Goal: Transaction & Acquisition: Purchase product/service

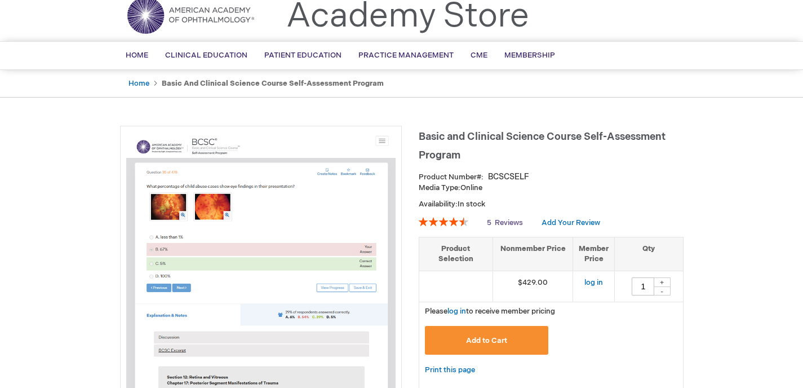
click at [510, 219] on span "Reviews" at bounding box center [509, 222] width 28 height 9
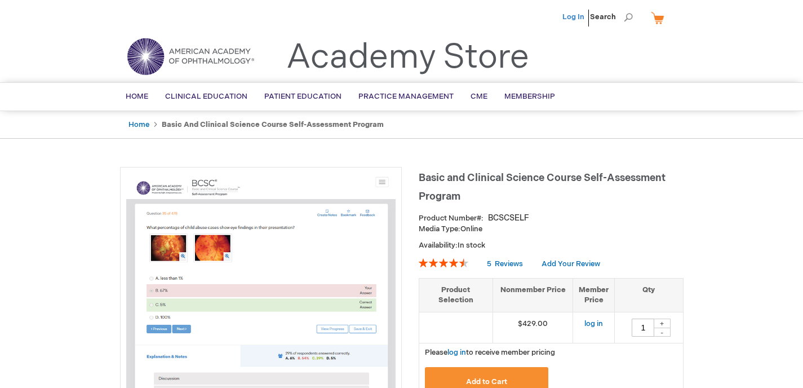
click at [576, 14] on link "Log In" at bounding box center [574, 16] width 22 height 9
type input "1"
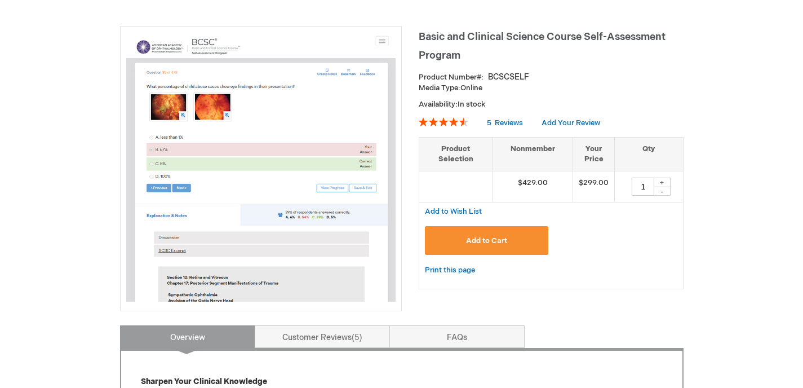
scroll to position [142, 0]
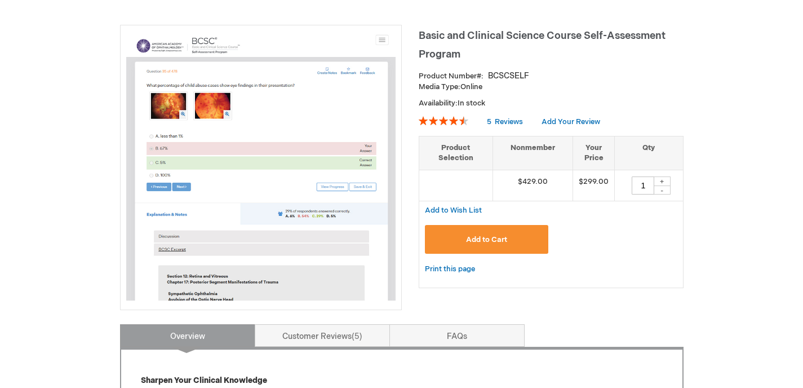
click at [501, 240] on span "Add to Cart" at bounding box center [486, 239] width 41 height 9
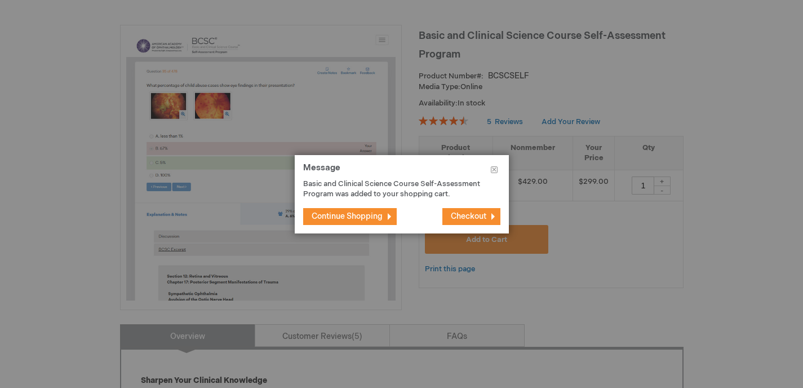
click at [380, 219] on span "Continue Shopping" at bounding box center [347, 216] width 71 height 10
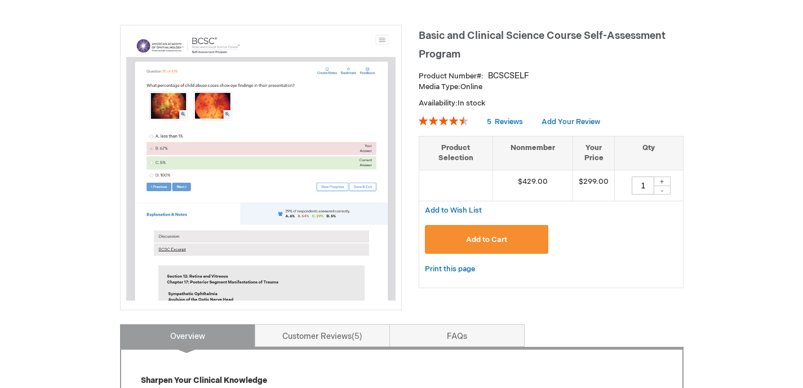
scroll to position [0, 0]
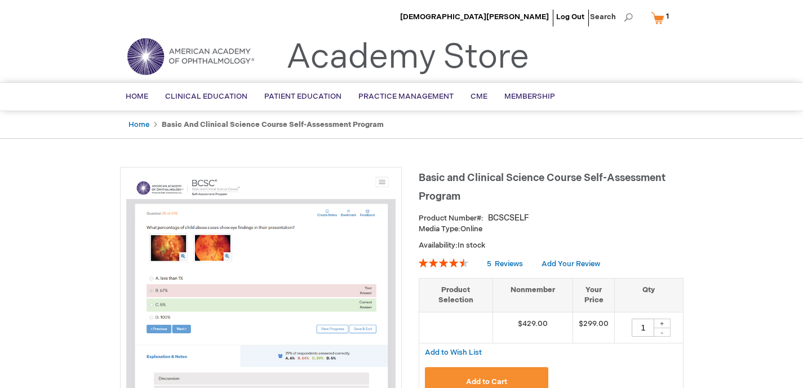
click at [666, 18] on span "1" at bounding box center [667, 16] width 3 height 9
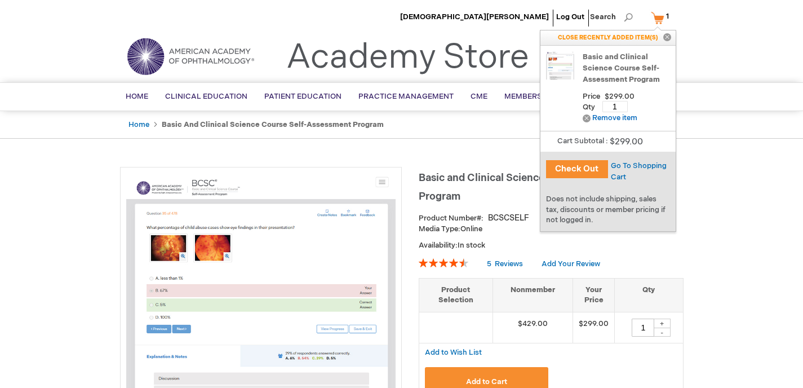
click at [579, 164] on button "Check Out" at bounding box center [577, 169] width 62 height 18
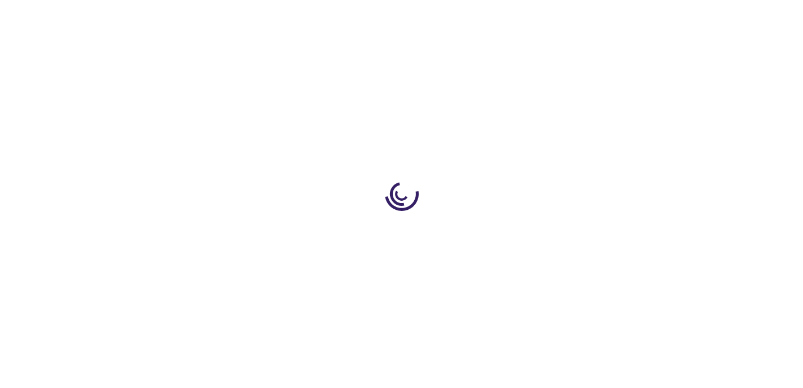
select select "US"
select select "57"
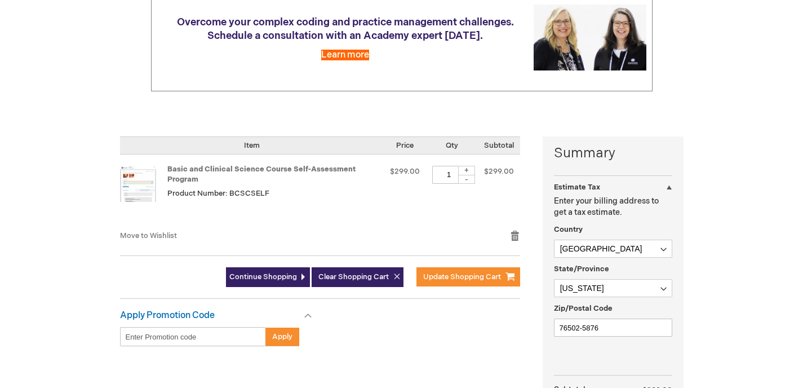
scroll to position [155, 0]
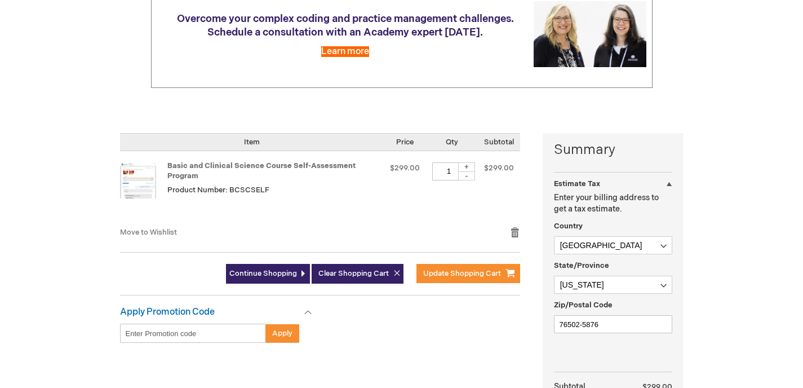
click at [467, 164] on div "+" at bounding box center [466, 167] width 17 height 10
type input "2"
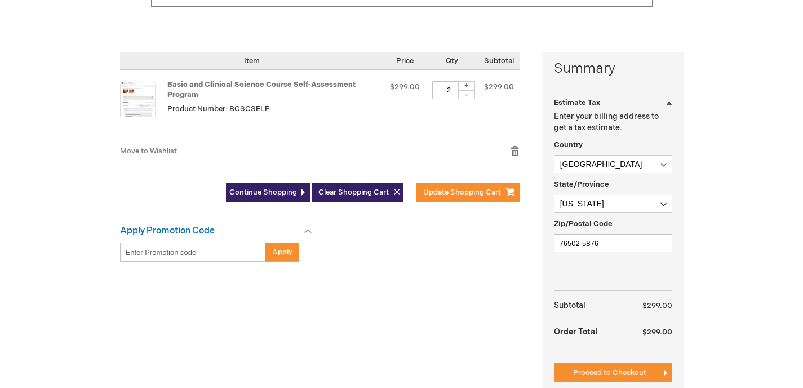
scroll to position [237, 0]
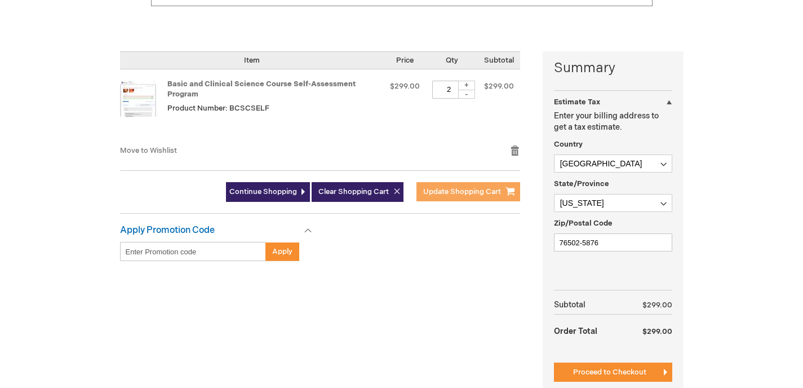
click at [456, 189] on span "Update Shopping Cart" at bounding box center [462, 191] width 78 height 9
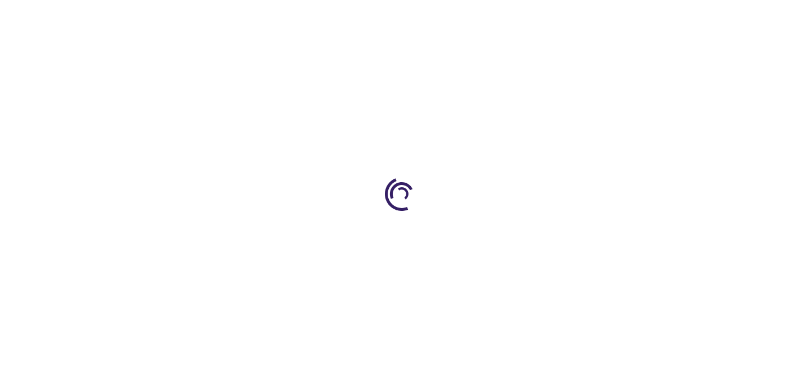
select select "US"
select select "57"
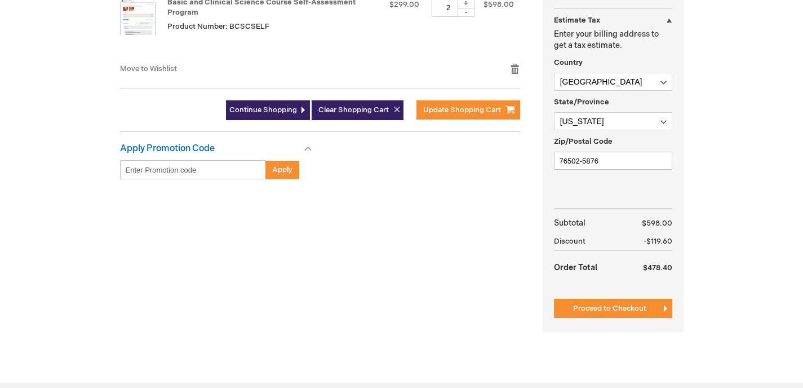
scroll to position [333, 0]
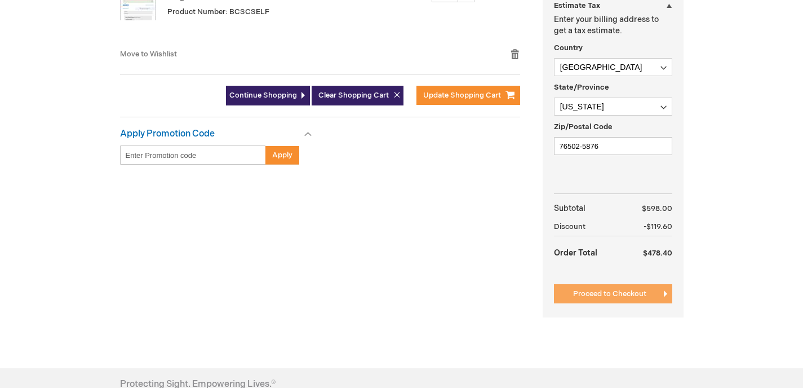
click at [619, 291] on span "Proceed to Checkout" at bounding box center [609, 293] width 73 height 9
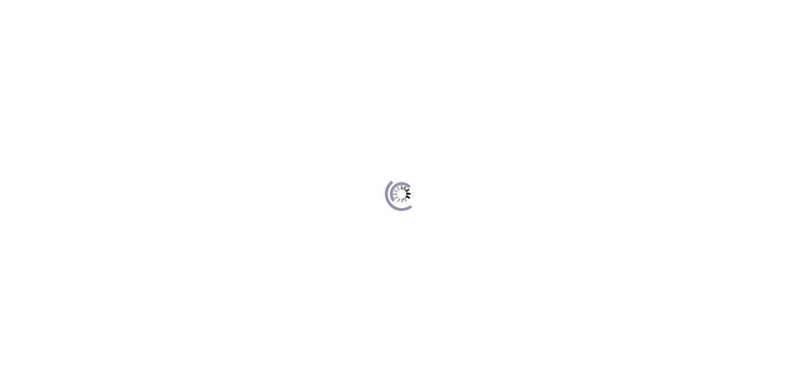
scroll to position [154, 0]
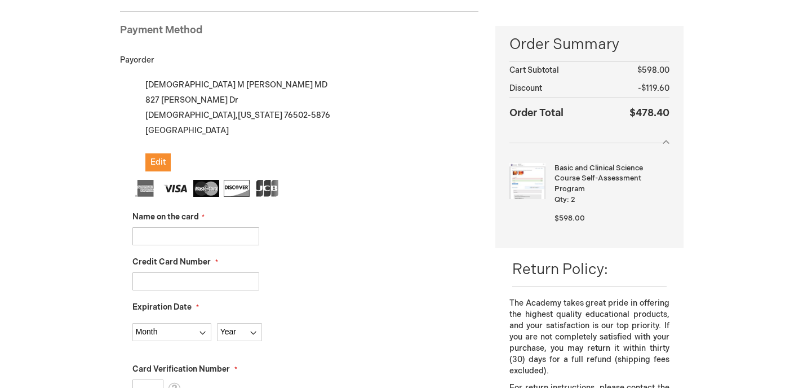
click at [206, 240] on input "Name on the card" at bounding box center [196, 236] width 127 height 18
type input "[DEMOGRAPHIC_DATA][PERSON_NAME]"
type input "[CREDIT_CARD_NUMBER]"
select select "10"
select select "2026"
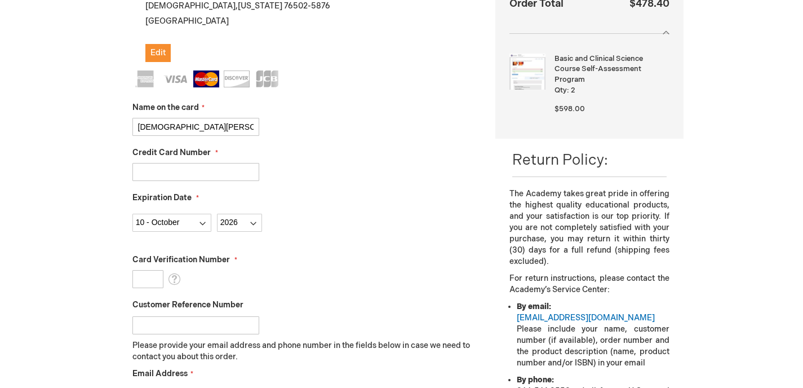
scroll to position [329, 0]
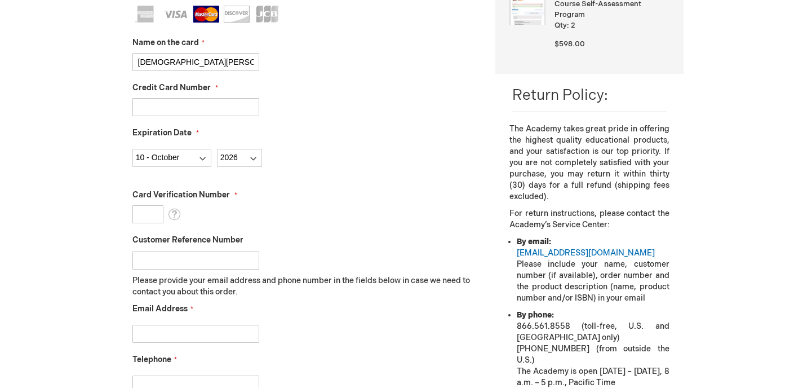
click at [147, 215] on input "Card Verification Number" at bounding box center [148, 214] width 31 height 18
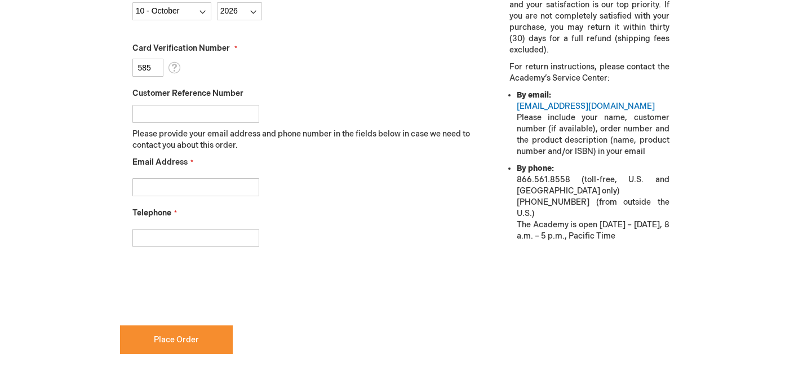
scroll to position [476, 0]
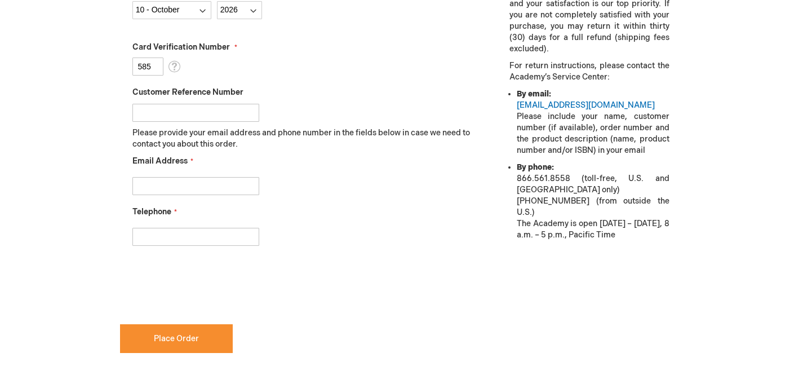
type input "585"
click at [181, 112] on input "Customer Reference Number" at bounding box center [196, 113] width 127 height 18
click at [176, 187] on input "Email Address" at bounding box center [196, 186] width 127 height 18
type input "christian.m.robertson22@gmail.com"
type input "6518158991"
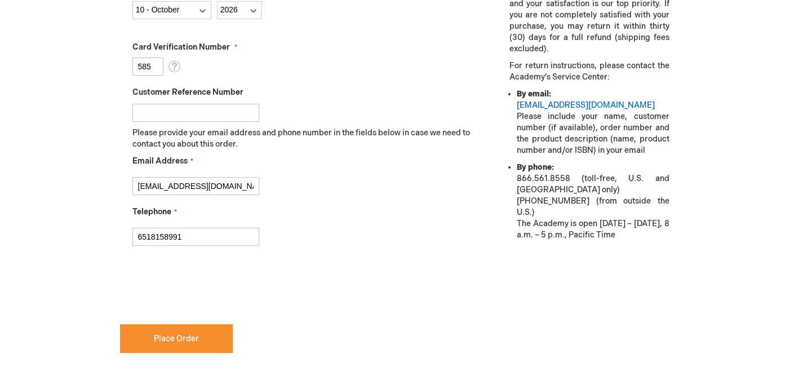
checkbox input "true"
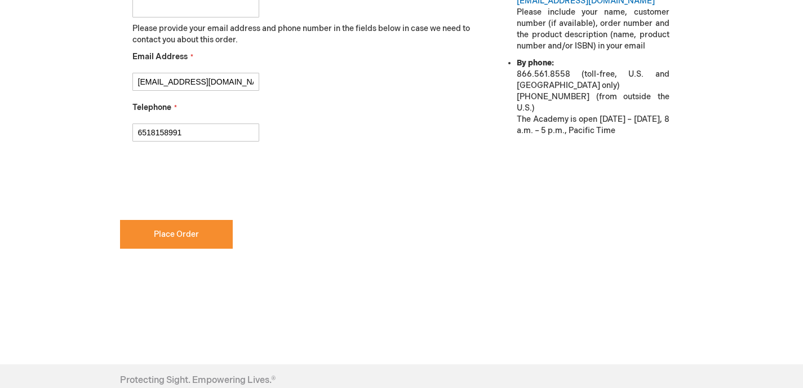
scroll to position [598, 0]
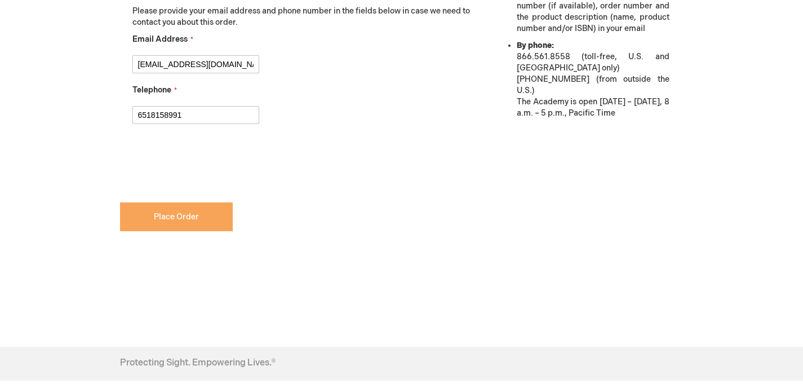
click at [201, 216] on button "Place Order" at bounding box center [176, 216] width 113 height 29
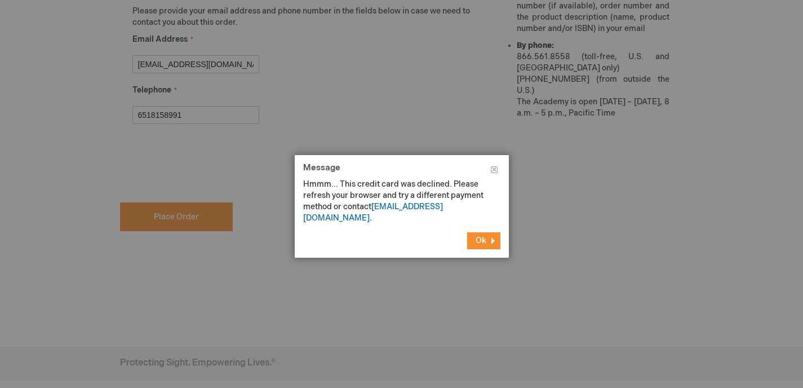
click at [490, 232] on button "Ok" at bounding box center [483, 240] width 33 height 17
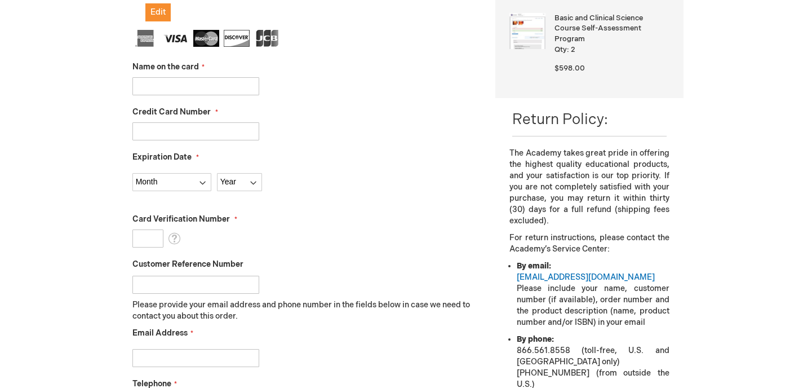
scroll to position [303, 0]
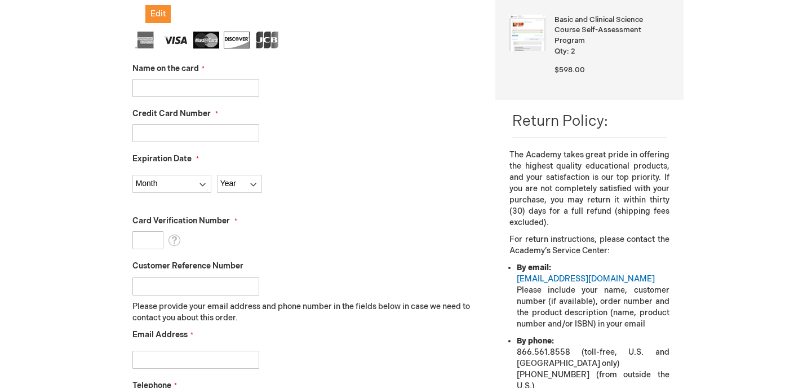
click at [211, 95] on input "Name on the card" at bounding box center [196, 88] width 127 height 18
type input "[DEMOGRAPHIC_DATA][PERSON_NAME]"
type input "[CREDIT_CARD_NUMBER]"
select select "10"
select select "2026"
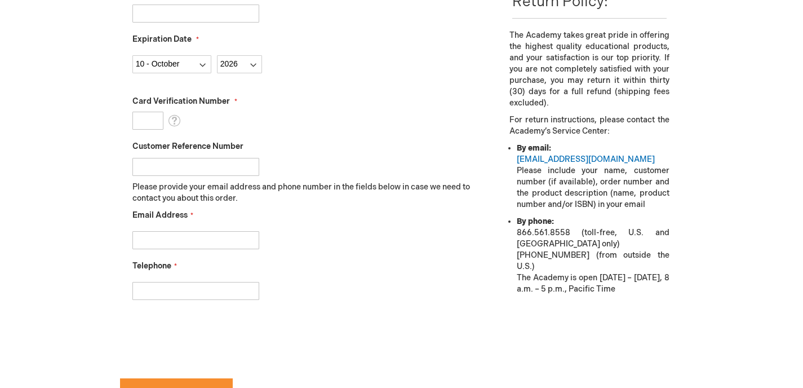
scroll to position [426, 0]
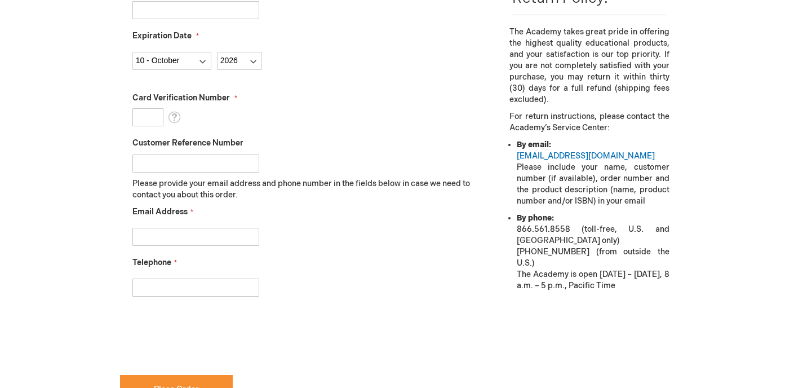
click at [149, 118] on input "Card Verification Number" at bounding box center [148, 117] width 31 height 18
type input "591"
click at [208, 237] on input "Email Address" at bounding box center [196, 237] width 127 height 18
type input "christian.m.robertson22@gmail.com"
type input "6518158991"
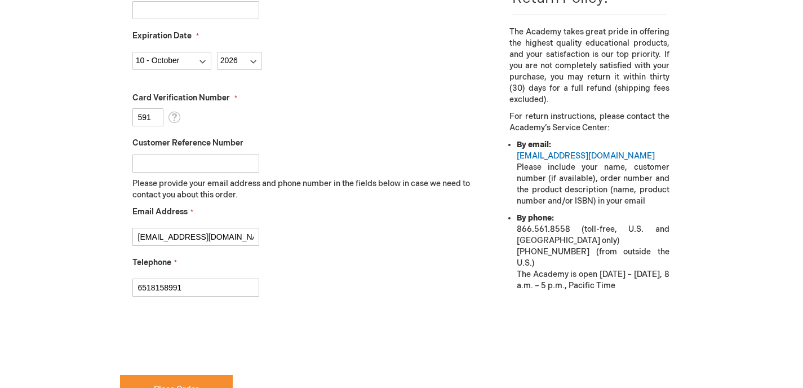
checkbox input "true"
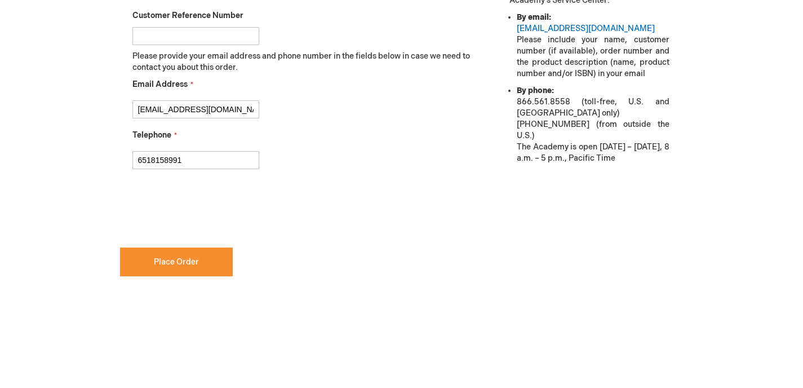
scroll to position [557, 0]
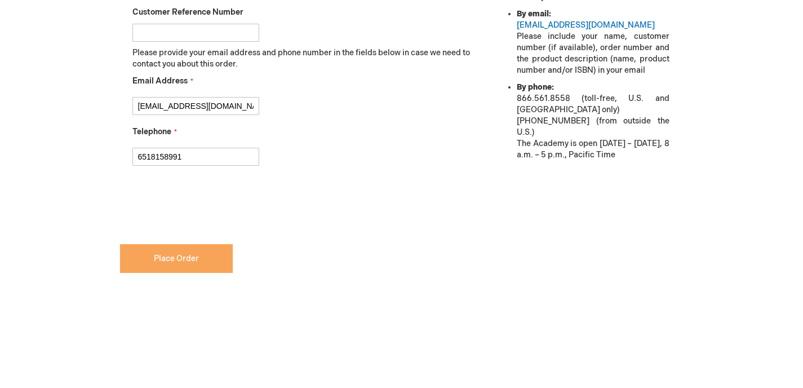
click at [191, 259] on span "Place Order" at bounding box center [176, 259] width 45 height 10
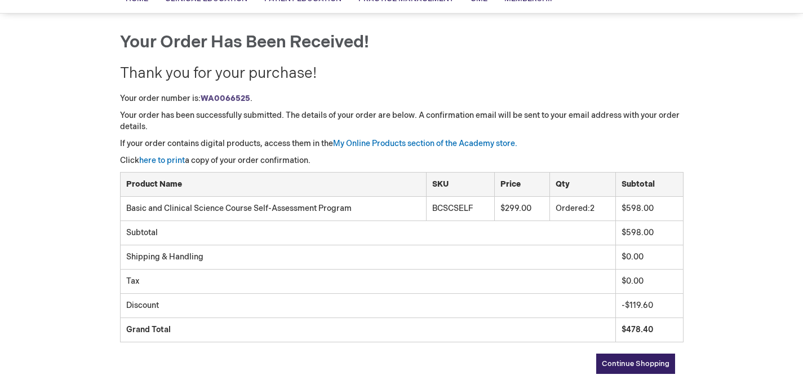
scroll to position [104, 0]
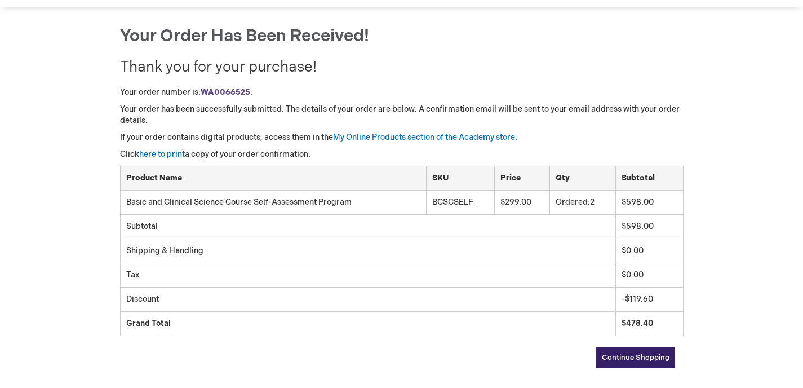
click at [622, 355] on span "Continue Shopping" at bounding box center [636, 357] width 68 height 9
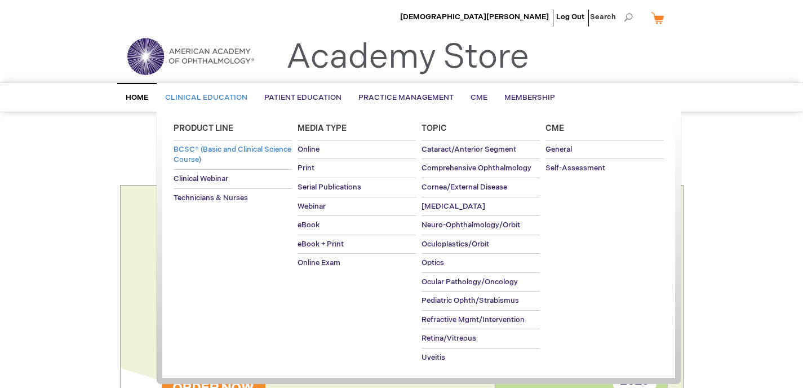
click at [260, 148] on span "BCSC® (Basic and Clinical Science Course)" at bounding box center [233, 155] width 118 height 20
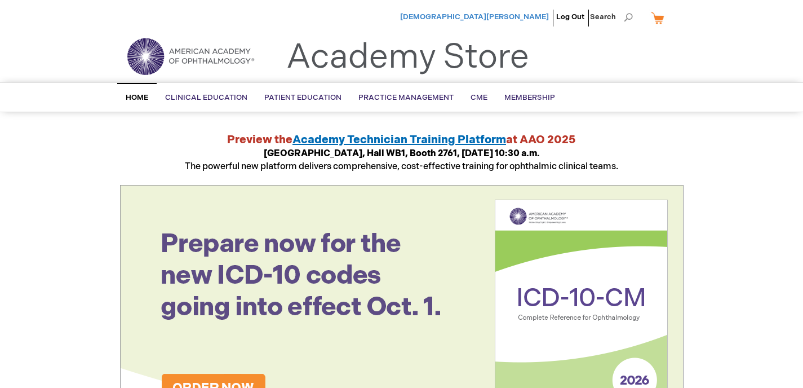
click at [520, 18] on span "[DEMOGRAPHIC_DATA][PERSON_NAME]" at bounding box center [474, 16] width 149 height 9
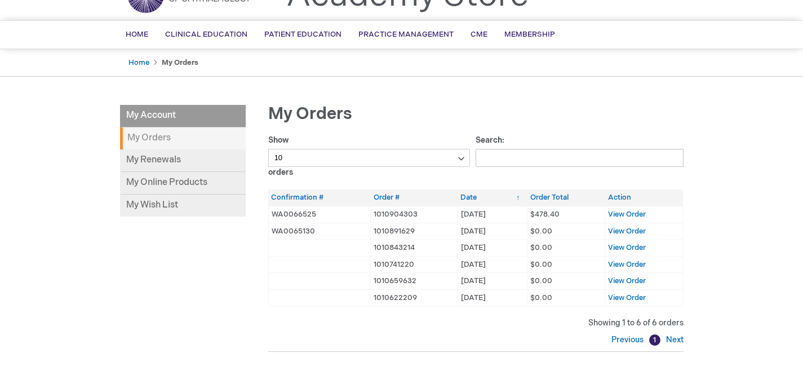
scroll to position [69, 0]
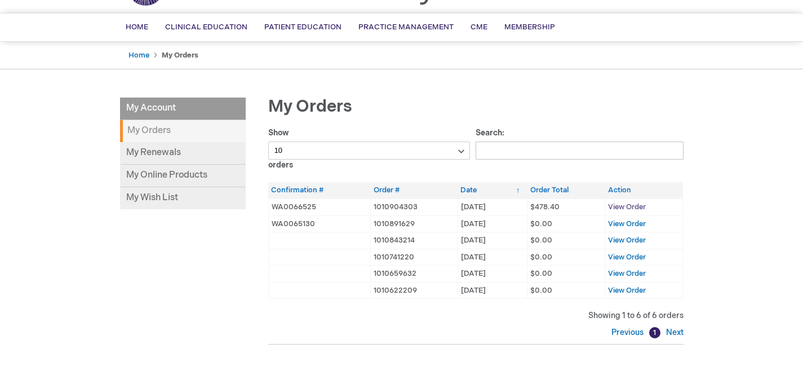
click at [617, 205] on span "View Order" at bounding box center [627, 206] width 38 height 9
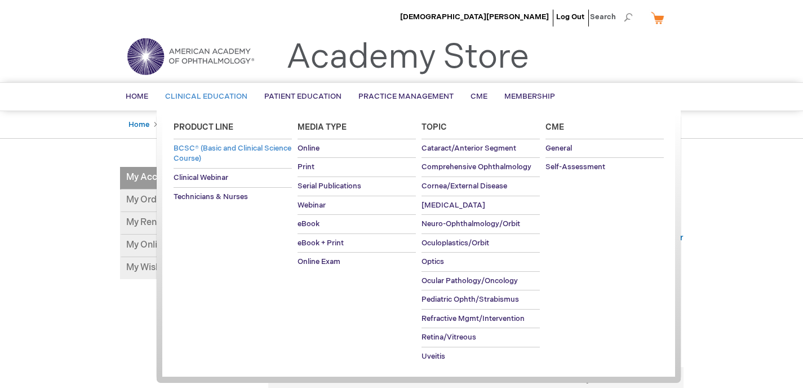
click at [211, 153] on link "BCSC® (Basic and Clinical Science Course)" at bounding box center [233, 153] width 118 height 29
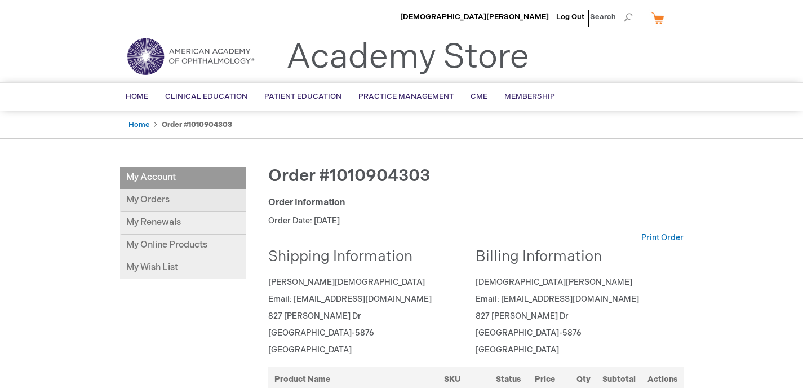
click at [153, 199] on link "My Orders" at bounding box center [183, 200] width 126 height 23
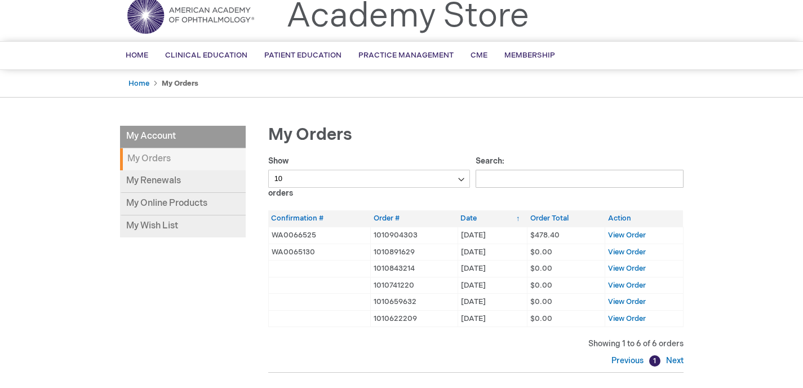
scroll to position [42, 0]
click at [629, 234] on span "View Order" at bounding box center [627, 234] width 38 height 9
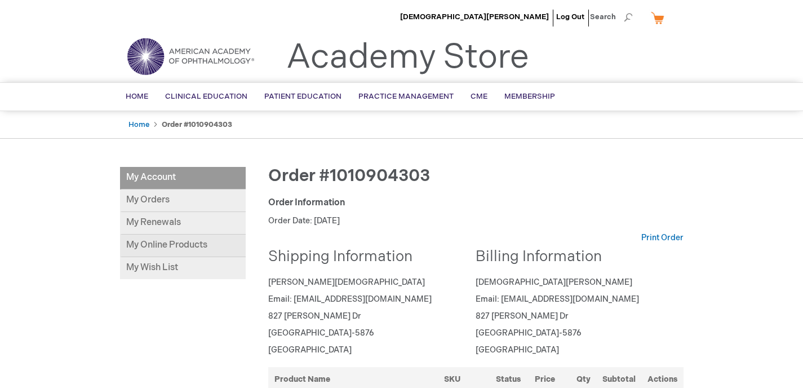
click at [152, 246] on link "My Online Products" at bounding box center [183, 246] width 126 height 23
click at [175, 248] on link "My Online Products" at bounding box center [183, 246] width 126 height 23
click at [171, 200] on link "My Orders" at bounding box center [183, 200] width 126 height 23
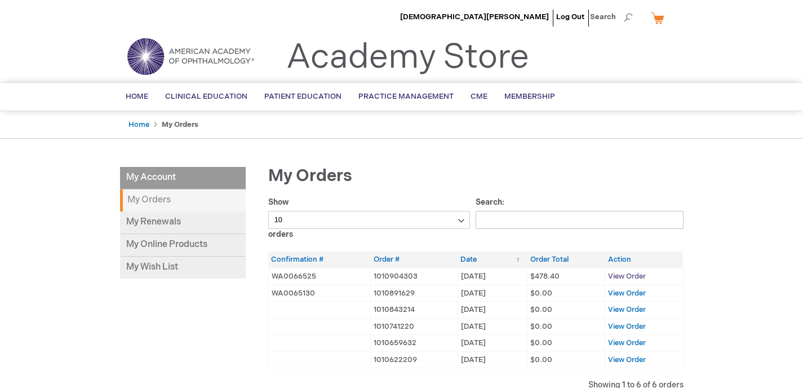
click at [633, 276] on span "View Order" at bounding box center [627, 276] width 38 height 9
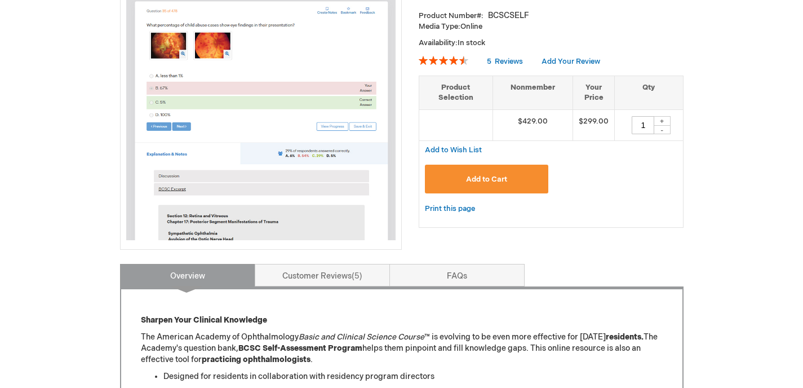
scroll to position [142, 0]
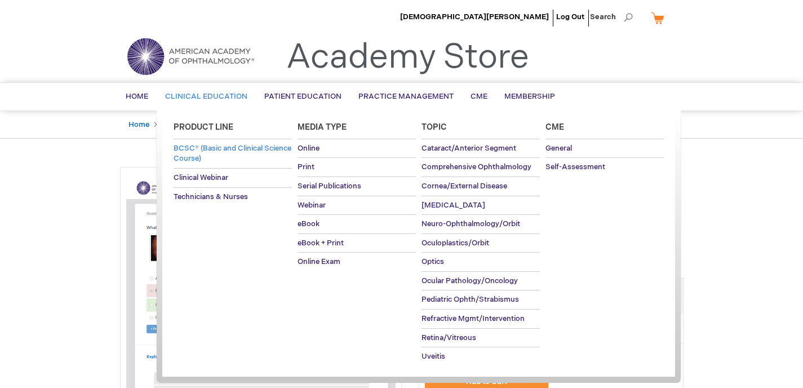
click at [197, 154] on span "BCSC® (Basic and Clinical Science Course)" at bounding box center [233, 154] width 118 height 20
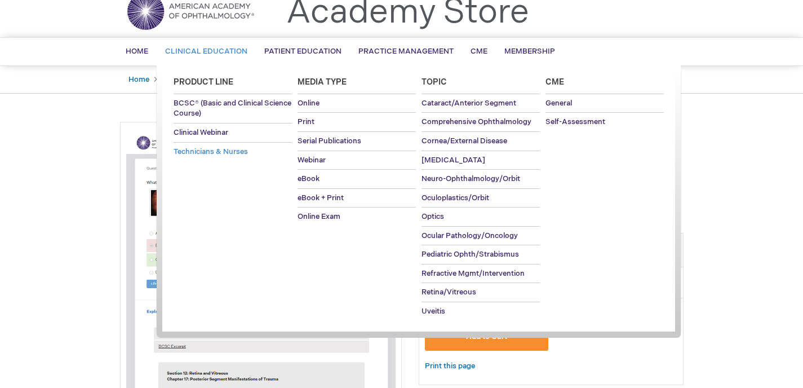
scroll to position [47, 0]
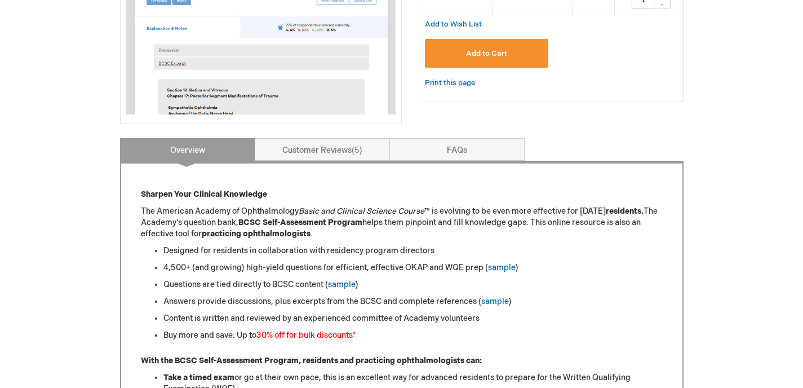
scroll to position [329, 0]
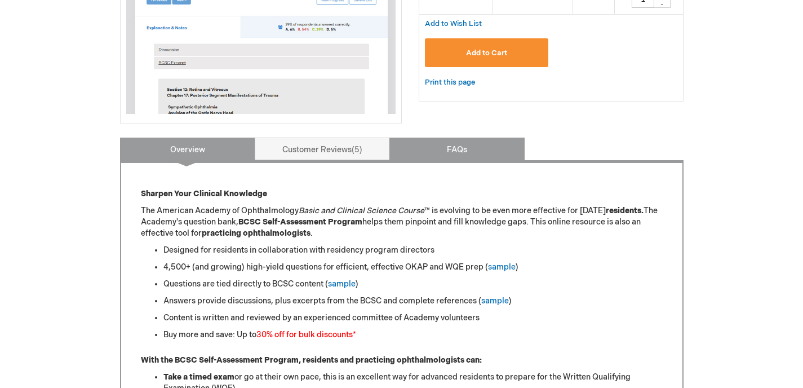
click at [462, 150] on link "FAQs" at bounding box center [457, 149] width 135 height 23
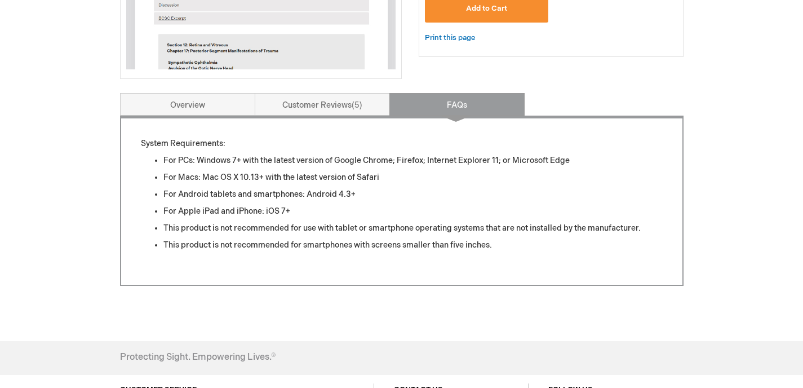
scroll to position [374, 0]
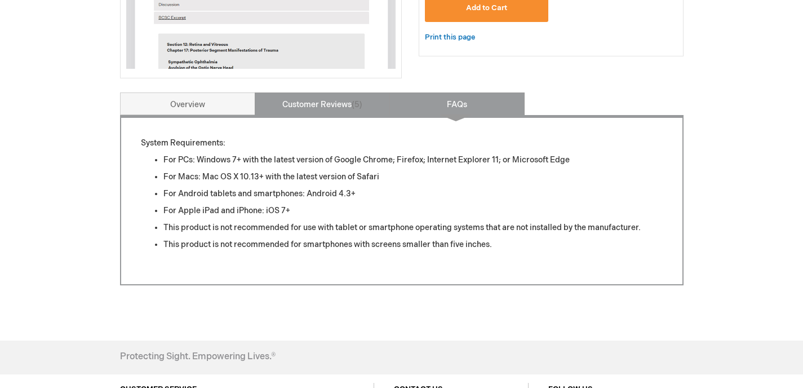
click at [341, 111] on link "Customer Reviews 5" at bounding box center [322, 103] width 135 height 23
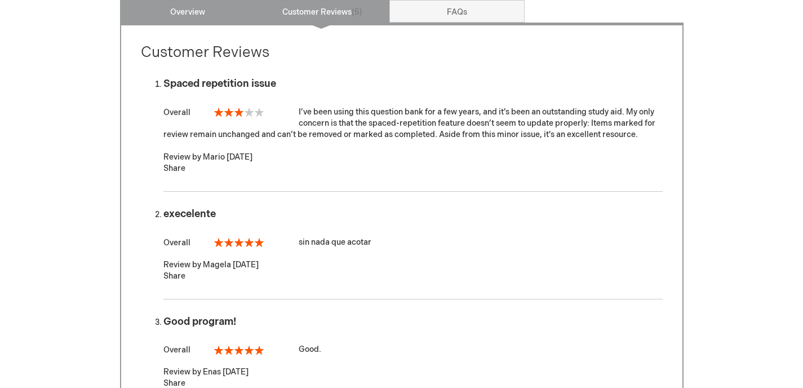
click at [200, 12] on link "Overview" at bounding box center [187, 11] width 135 height 23
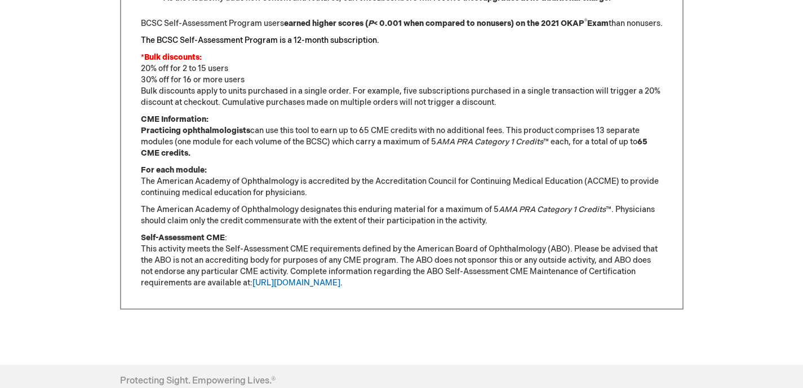
scroll to position [934, 0]
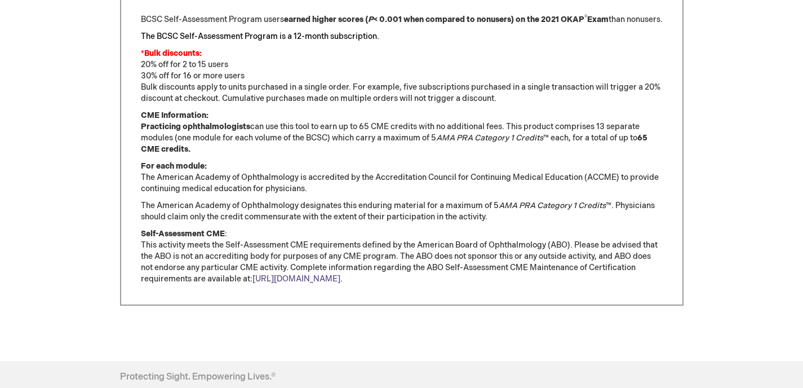
click at [337, 284] on link "[URL][DOMAIN_NAME]" at bounding box center [297, 279] width 88 height 10
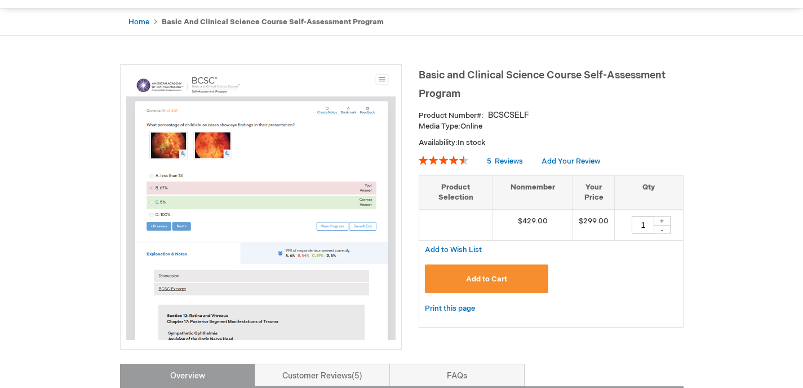
scroll to position [105, 0]
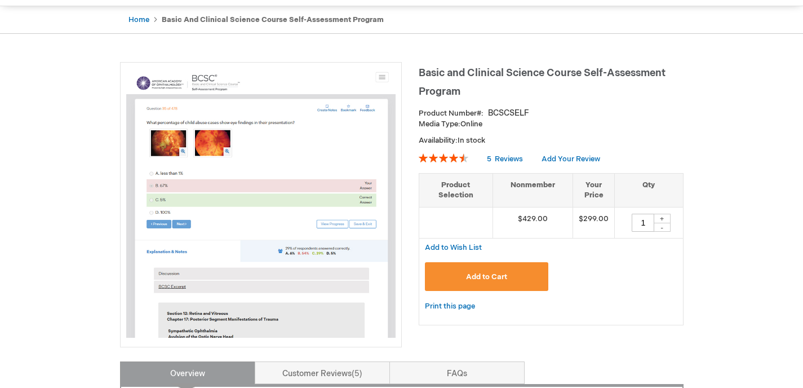
click at [489, 279] on span "Add to Cart" at bounding box center [486, 276] width 41 height 9
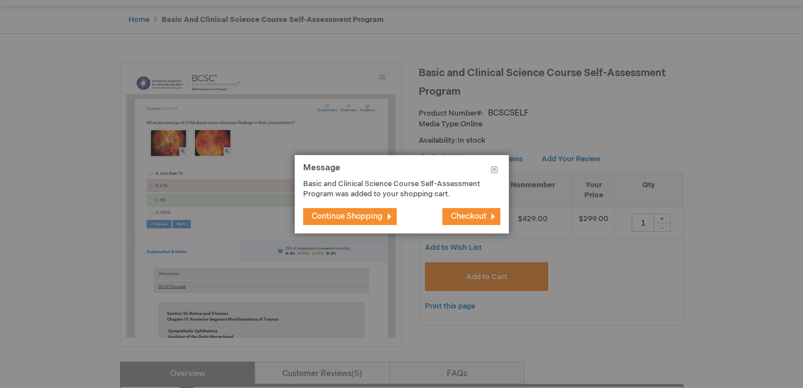
click at [375, 217] on span "Continue Shopping" at bounding box center [347, 216] width 71 height 10
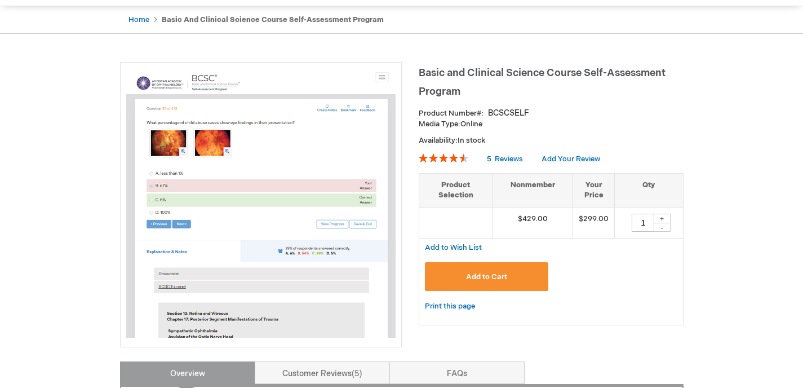
click at [493, 270] on button "Add to Cart" at bounding box center [487, 276] width 124 height 29
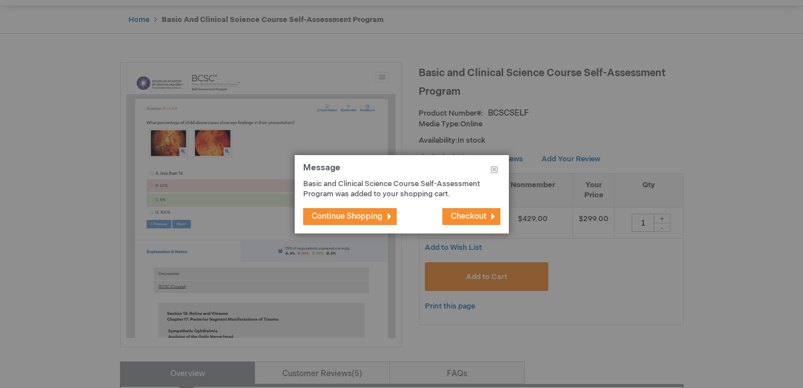
click at [467, 219] on span "Checkout" at bounding box center [469, 216] width 36 height 10
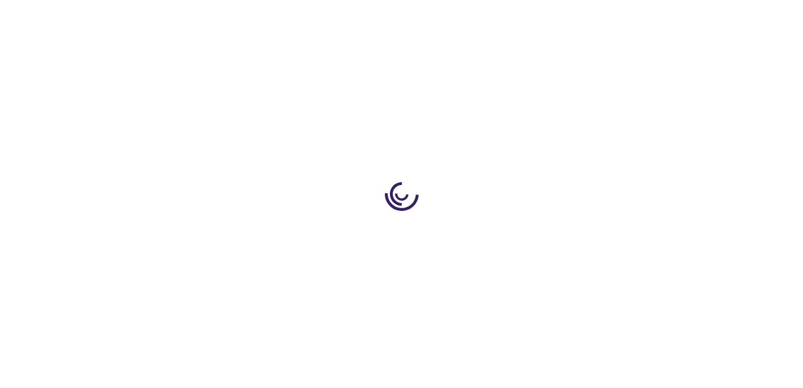
select select "US"
select select "57"
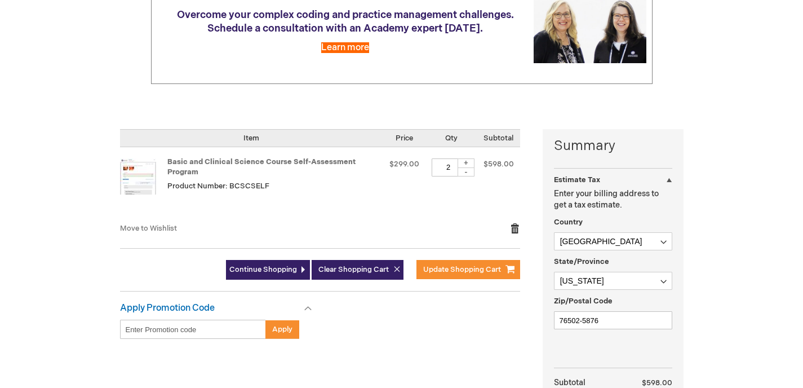
scroll to position [138, 0]
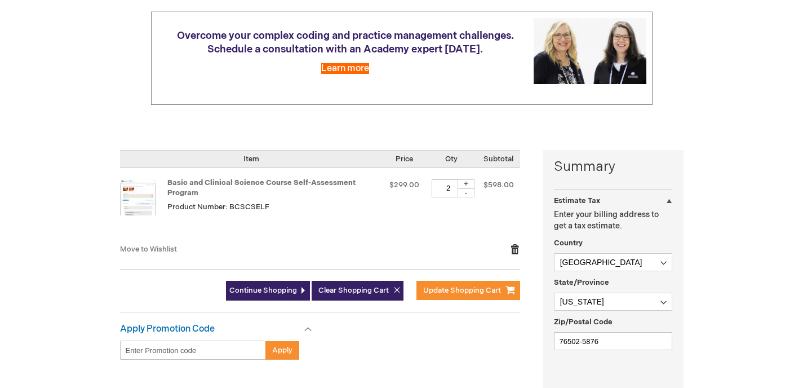
click at [511, 245] on link "Remove item" at bounding box center [515, 249] width 10 height 11
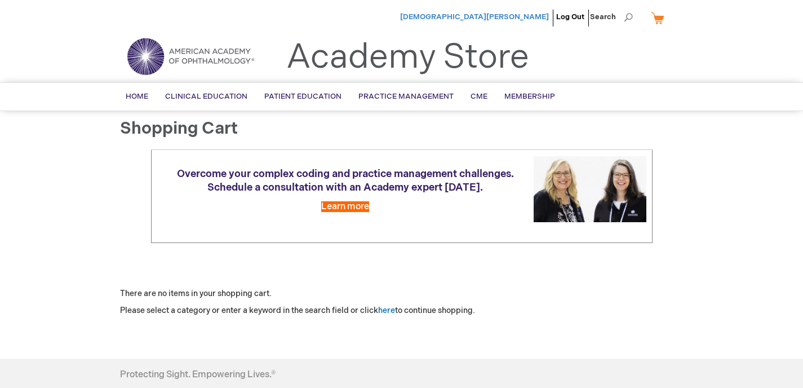
click at [523, 14] on span "[DEMOGRAPHIC_DATA][PERSON_NAME]" at bounding box center [474, 16] width 149 height 9
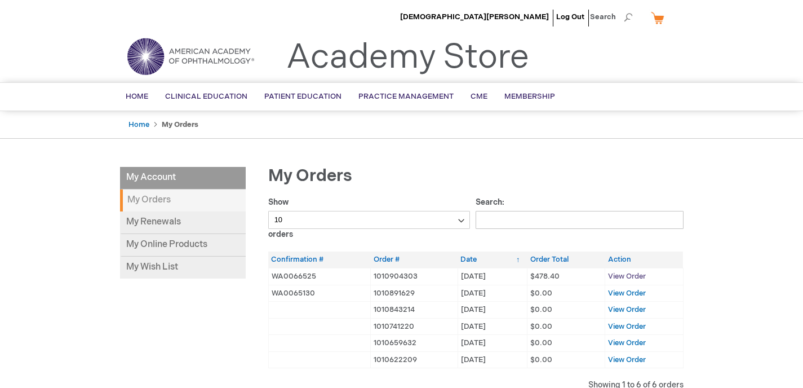
click at [630, 277] on span "View Order" at bounding box center [627, 276] width 38 height 9
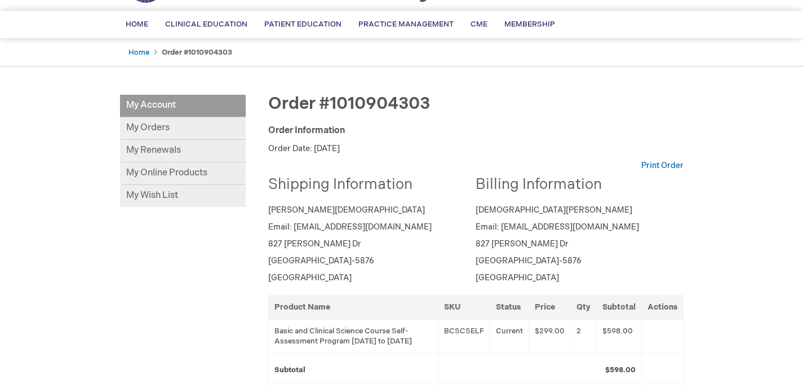
scroll to position [55, 0]
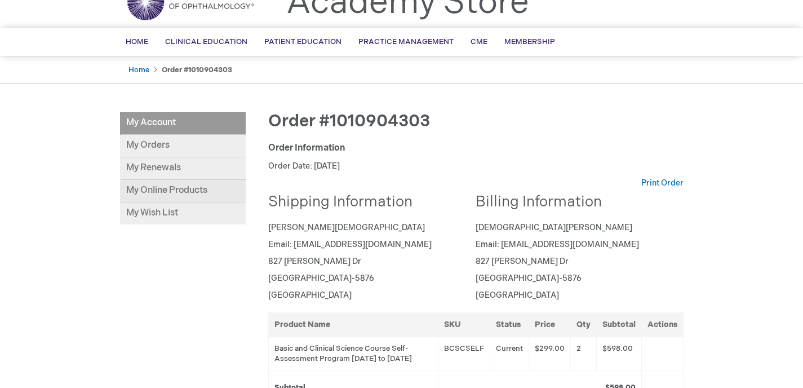
click at [191, 191] on link "My Online Products" at bounding box center [183, 191] width 126 height 23
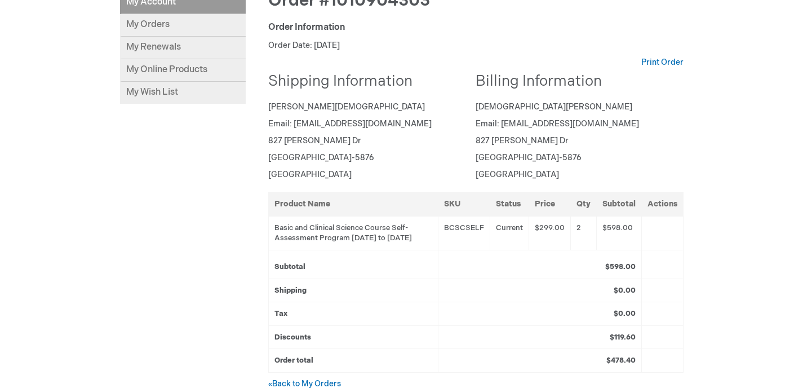
scroll to position [174, 0]
click at [318, 238] on td "Basic and Clinical Science Course Self-Assessment Program 01-Oct-2025 to 30-Sep…" at bounding box center [353, 234] width 170 height 34
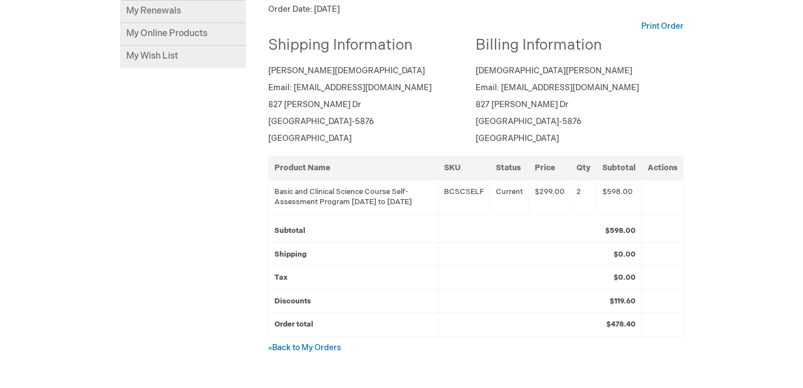
scroll to position [215, 0]
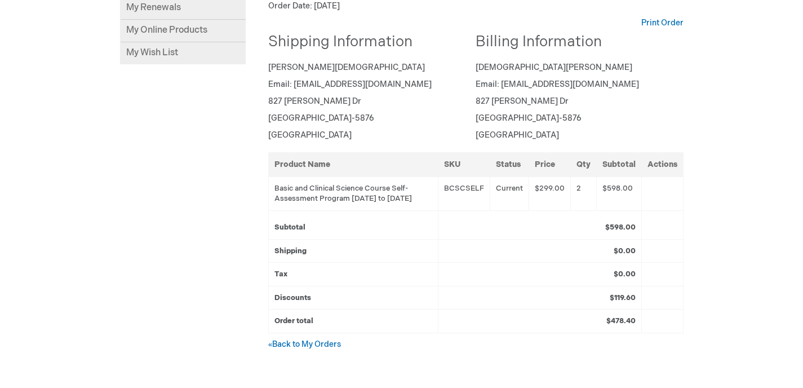
drag, startPoint x: 297, startPoint y: 210, endPoint x: 273, endPoint y: 192, distance: 30.1
click at [273, 192] on td "Basic and Clinical Science Course Self-Assessment Program 01-Oct-2025 to 30-Sep…" at bounding box center [353, 193] width 170 height 34
copy td "Basic and Clinical Science Course Self-Assessment Program 01-Oct-2025 to 30-Sep…"
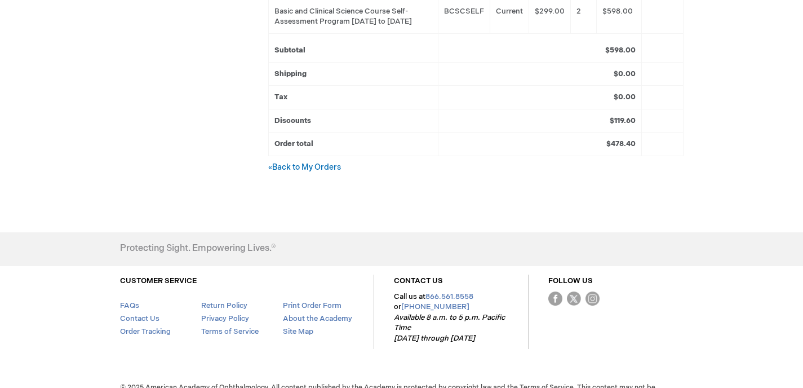
scroll to position [394, 0]
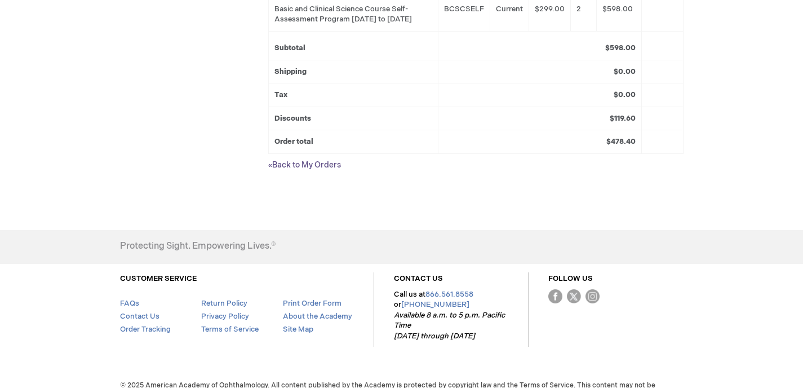
click at [322, 170] on link "« Back to My Orders" at bounding box center [304, 165] width 73 height 10
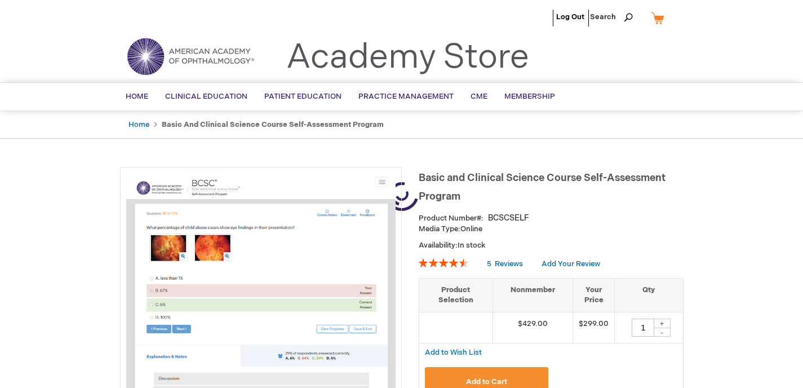
type input "1"
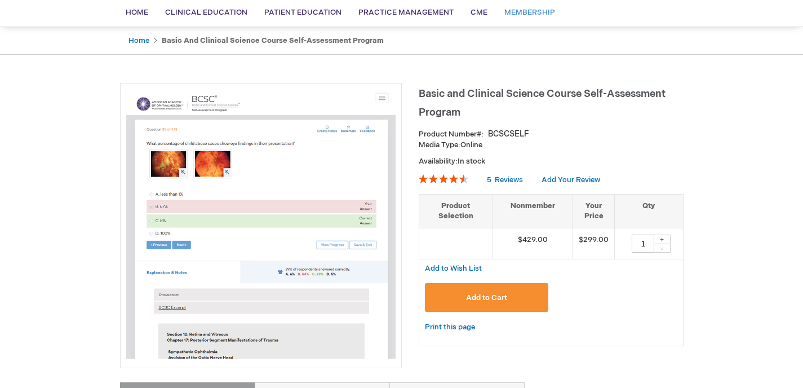
scroll to position [86, 0]
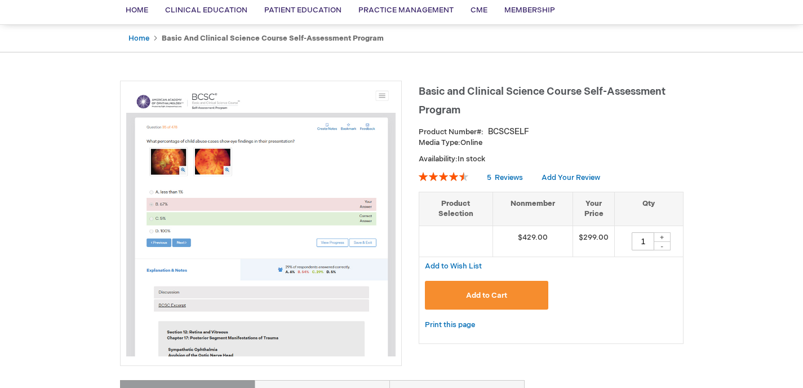
click at [473, 290] on button "Add to Cart" at bounding box center [487, 295] width 124 height 29
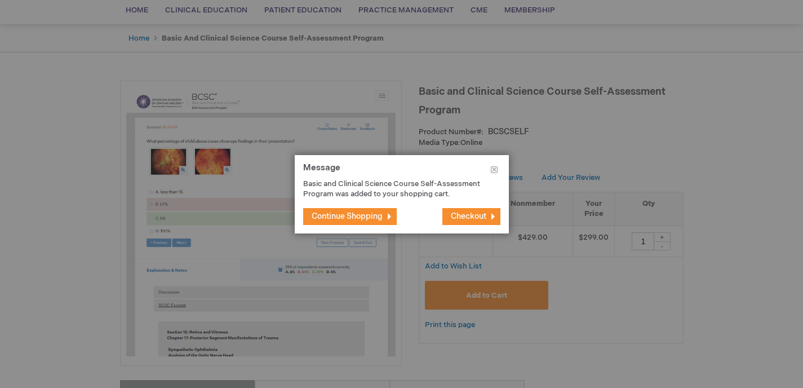
click at [464, 214] on span "Checkout" at bounding box center [469, 216] width 36 height 10
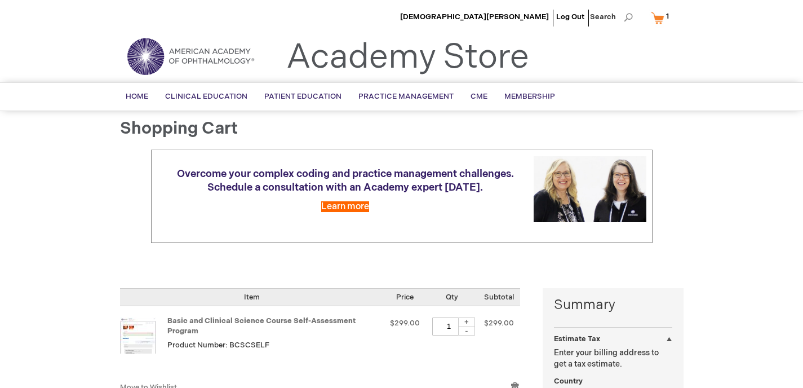
select select "US"
select select "57"
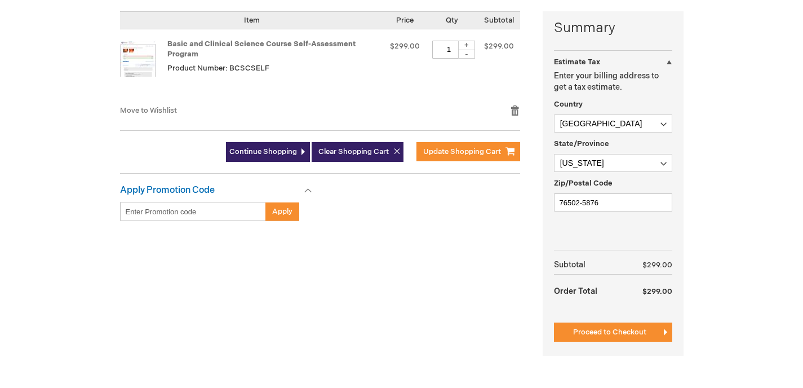
scroll to position [277, 0]
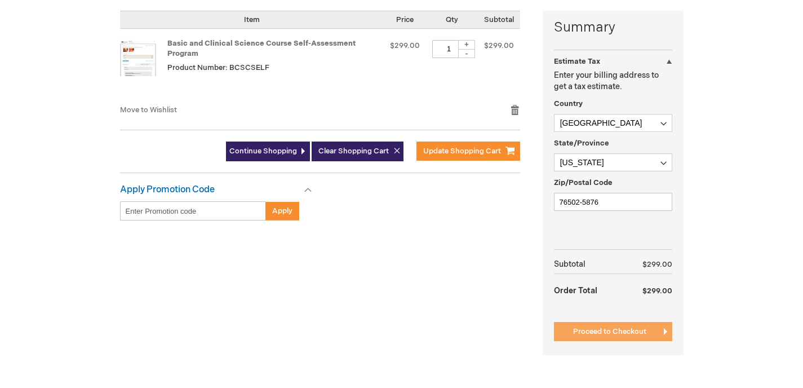
click at [639, 339] on button "Proceed to Checkout" at bounding box center [613, 331] width 118 height 19
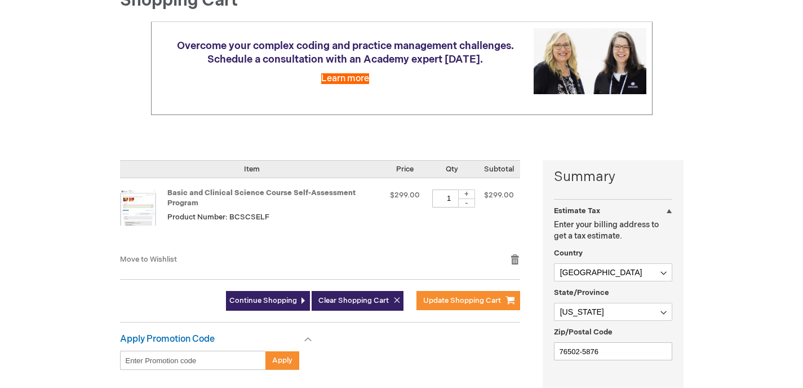
scroll to position [85, 0]
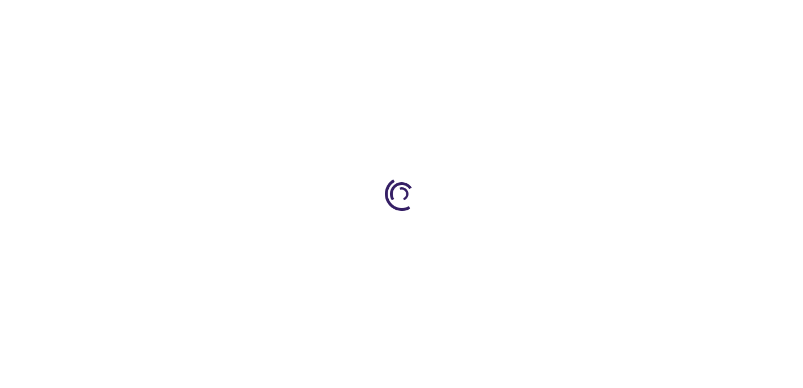
type input "1"
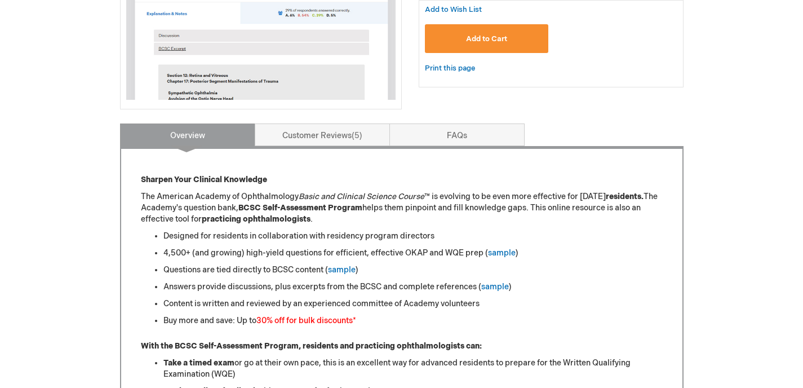
scroll to position [348, 0]
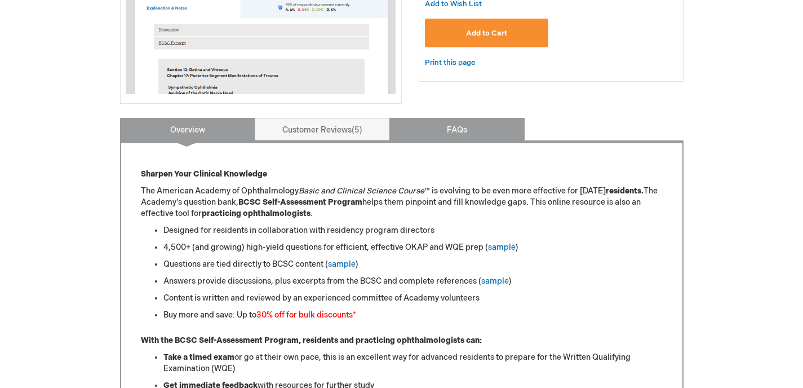
click at [453, 124] on link "FAQs" at bounding box center [457, 129] width 135 height 23
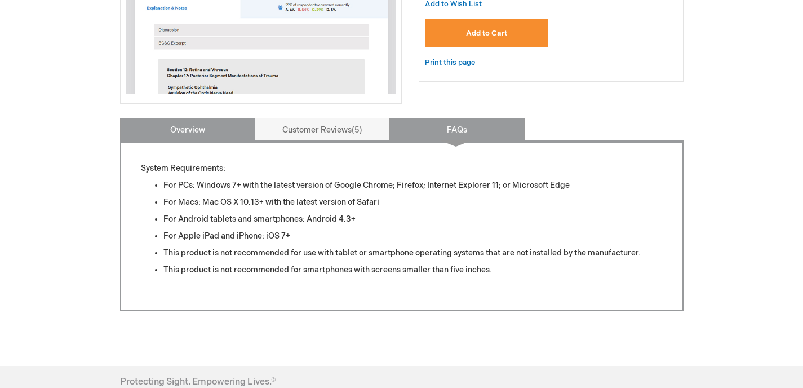
click at [190, 127] on link "Overview" at bounding box center [187, 129] width 135 height 23
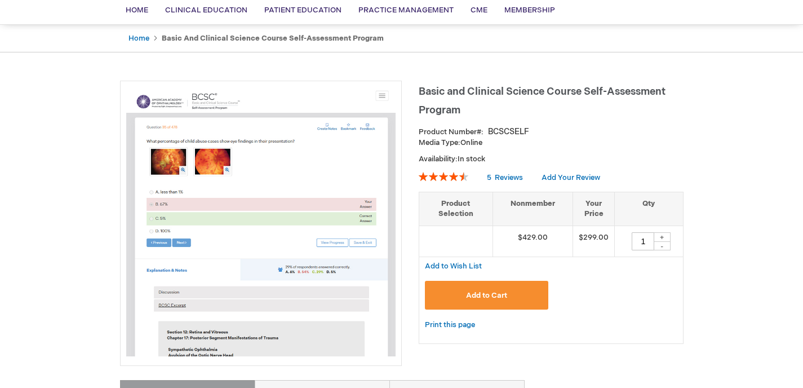
scroll to position [87, 0]
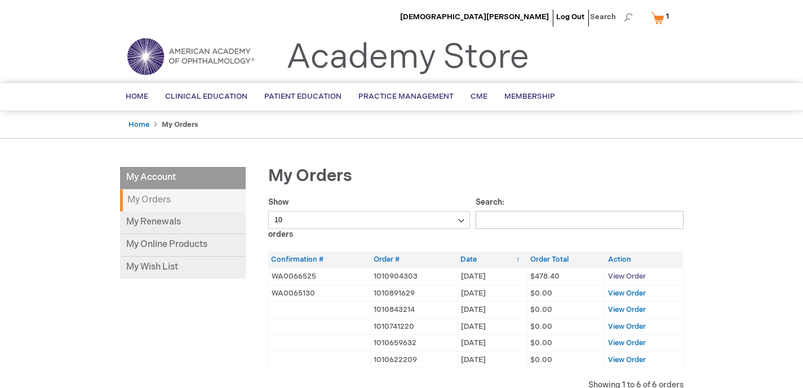
click at [617, 275] on span "View Order" at bounding box center [627, 276] width 38 height 9
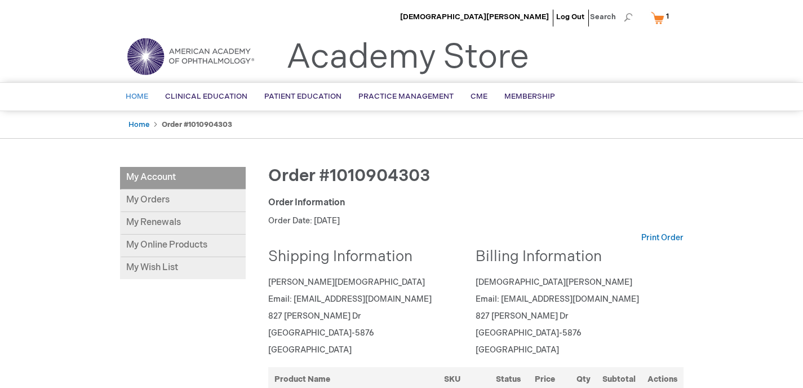
click at [145, 96] on span "Home" at bounding box center [137, 96] width 23 height 9
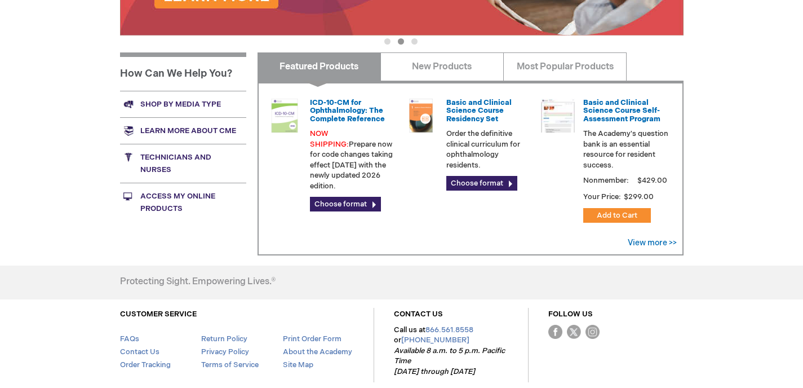
scroll to position [460, 0]
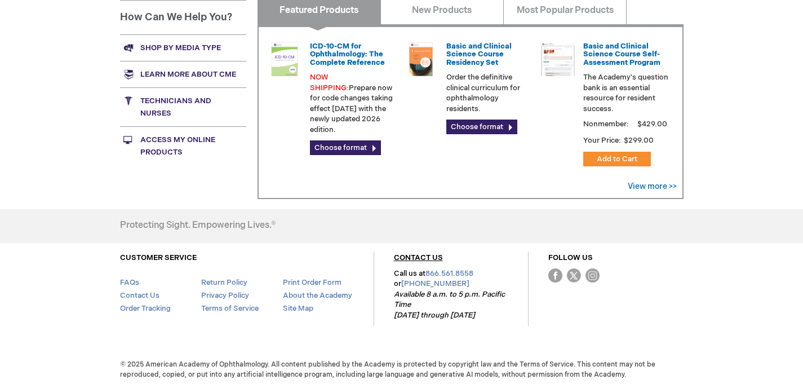
click at [423, 254] on link "CONTACT US" at bounding box center [418, 257] width 49 height 9
click at [149, 294] on link "Contact Us" at bounding box center [139, 295] width 39 height 9
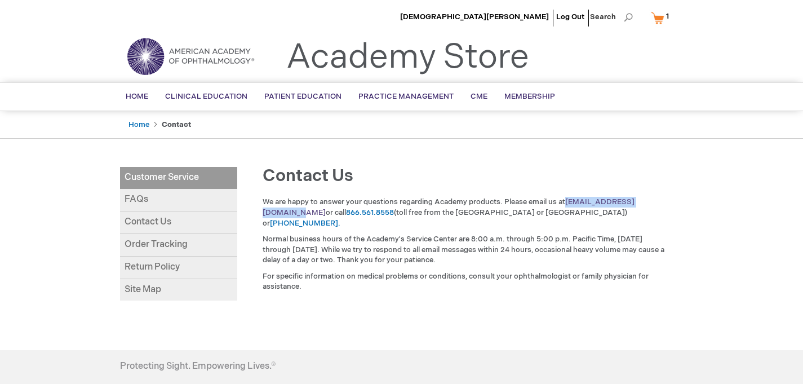
drag, startPoint x: 663, startPoint y: 204, endPoint x: 567, endPoint y: 200, distance: 95.9
click at [567, 200] on p "We are happy to answer your questions regarding Academy products. Please email …" at bounding box center [466, 213] width 407 height 32
click at [606, 234] on p "Normal business hours of the Academy's Service Center are 8:00 a.m. through 5:0…" at bounding box center [466, 250] width 407 height 32
drag, startPoint x: 666, startPoint y: 200, endPoint x: 569, endPoint y: 203, distance: 97.0
click at [569, 203] on p "We are happy to answer your questions regarding Academy products. Please email …" at bounding box center [466, 213] width 407 height 32
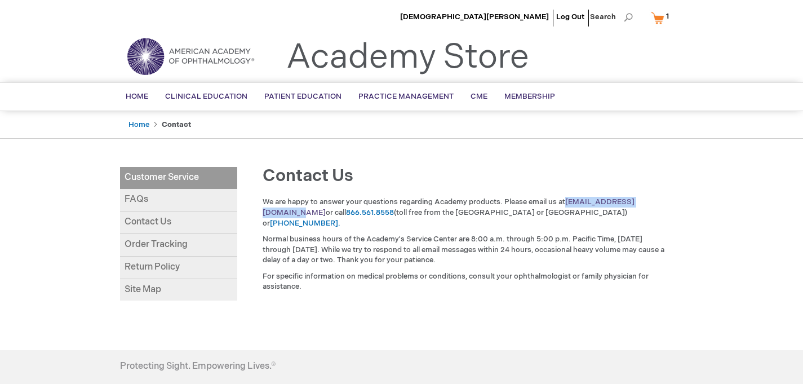
copy link "customer_service@aao.org"
click at [526, 22] on li "[DEMOGRAPHIC_DATA][PERSON_NAME]" at bounding box center [475, 17] width 154 height 34
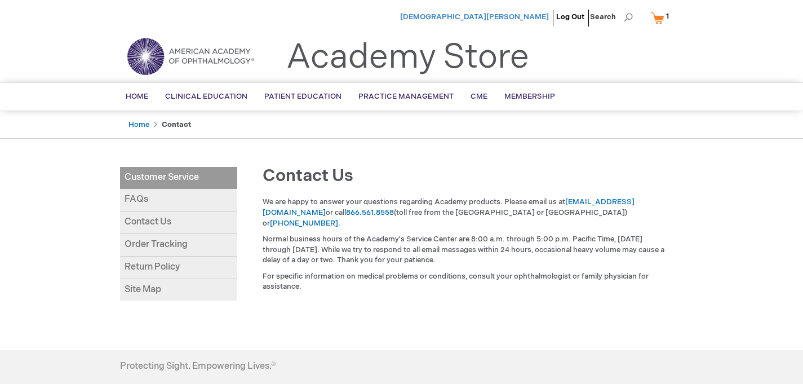
click at [498, 12] on span "[DEMOGRAPHIC_DATA][PERSON_NAME]" at bounding box center [474, 16] width 149 height 9
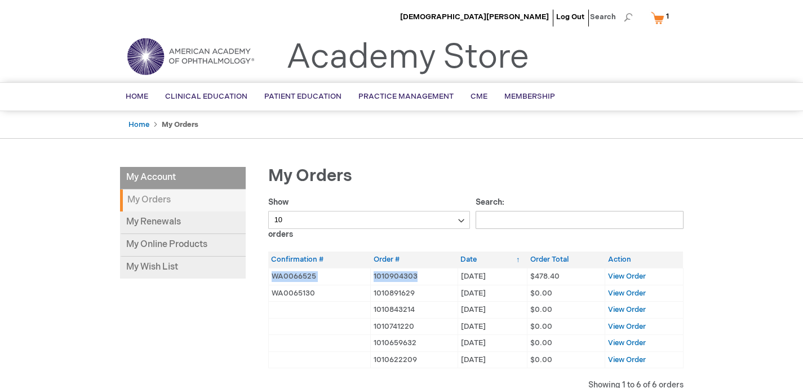
drag, startPoint x: 421, startPoint y: 277, endPoint x: 272, endPoint y: 279, distance: 148.9
click at [272, 279] on tr "WA0066525 1010904303 [DATE] [DATE] $478.40 View Order" at bounding box center [475, 276] width 415 height 17
copy tr "WA0066525 1010904303"
